Goal: Use online tool/utility: Utilize a website feature to perform a specific function

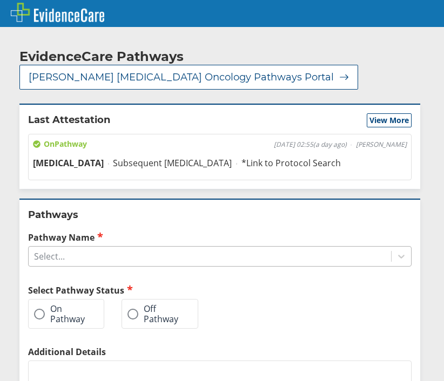
click at [114, 259] on div "Select..." at bounding box center [210, 256] width 362 height 18
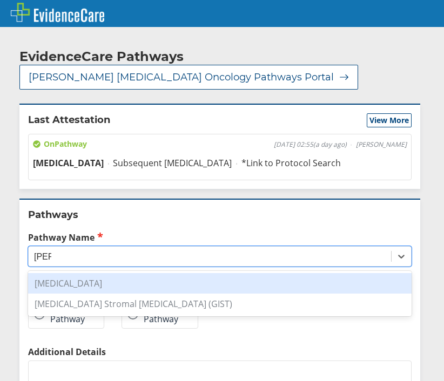
click at [112, 283] on div "[MEDICAL_DATA]" at bounding box center [219, 283] width 383 height 21
type input "[PERSON_NAME]"
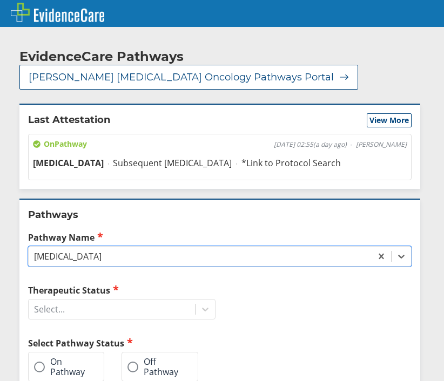
scroll to position [49, 0]
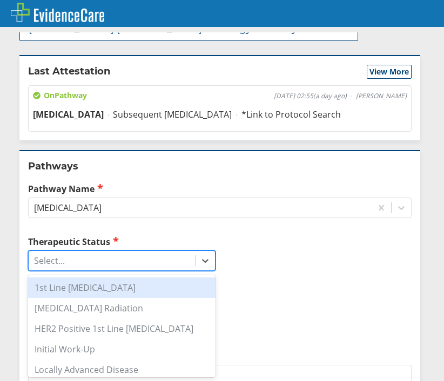
click at [140, 265] on div "Select..." at bounding box center [112, 260] width 166 height 18
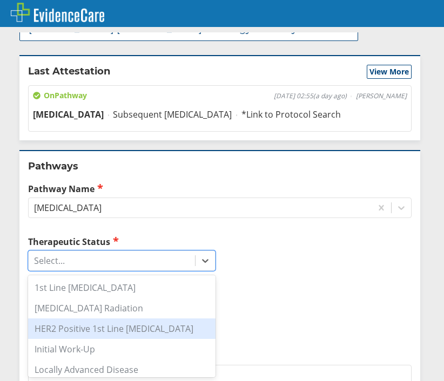
scroll to position [107, 0]
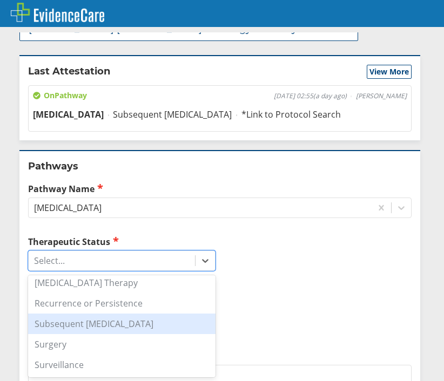
click at [101, 325] on div "Subsequent [MEDICAL_DATA]" at bounding box center [121, 323] width 187 height 21
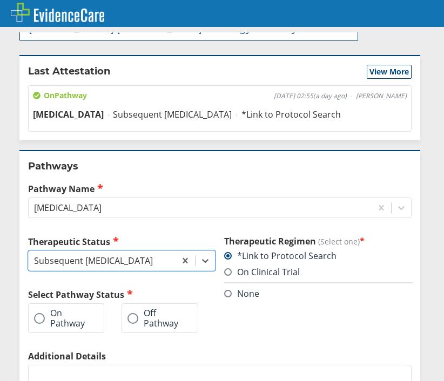
scroll to position [147, 0]
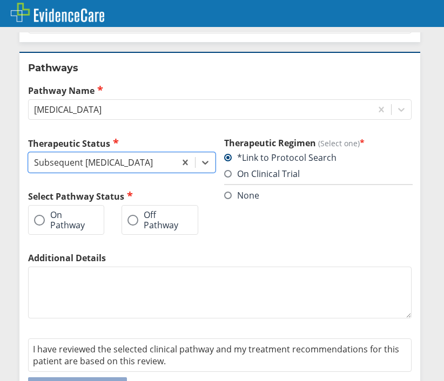
click at [43, 221] on span at bounding box center [39, 220] width 11 height 11
click at [0, 0] on input "On Pathway" at bounding box center [0, 0] width 0 height 0
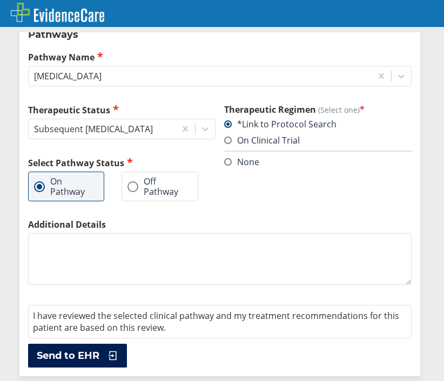
click at [103, 356] on icon at bounding box center [110, 355] width 16 height 11
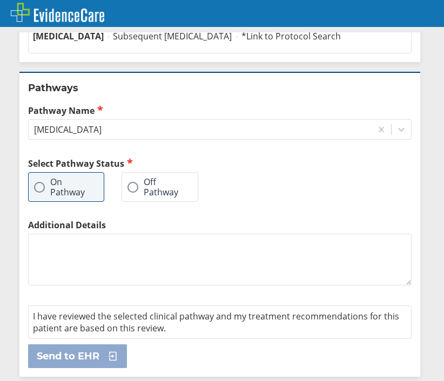
scroll to position [127, 0]
